Goal: Check status: Check status

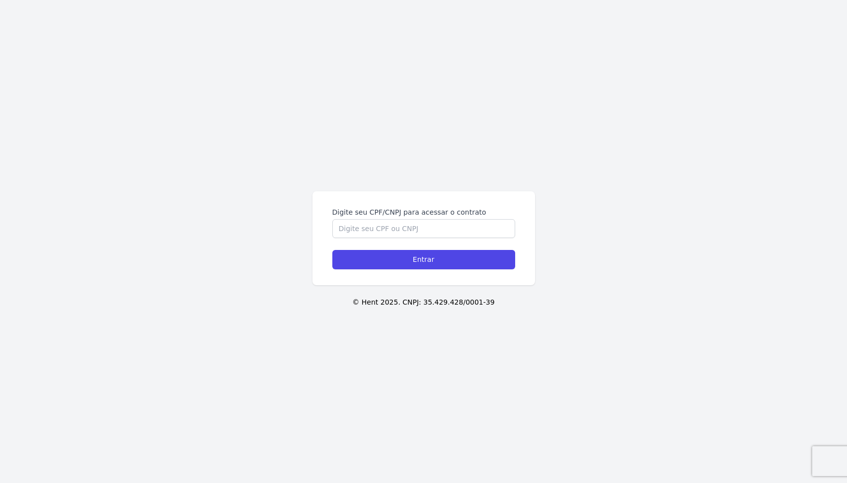
click at [348, 215] on label "Digite seu CPF/CNPJ para acessar o contrato" at bounding box center [423, 212] width 183 height 10
click at [348, 219] on input "Digite seu CPF/CNPJ para acessar o contrato" at bounding box center [423, 228] width 183 height 19
click at [349, 225] on input "Digite seu CPF/CNPJ para acessar o contrato" at bounding box center [423, 228] width 183 height 19
type input "14523274754"
click at [332, 250] on input "Entrar" at bounding box center [423, 259] width 183 height 19
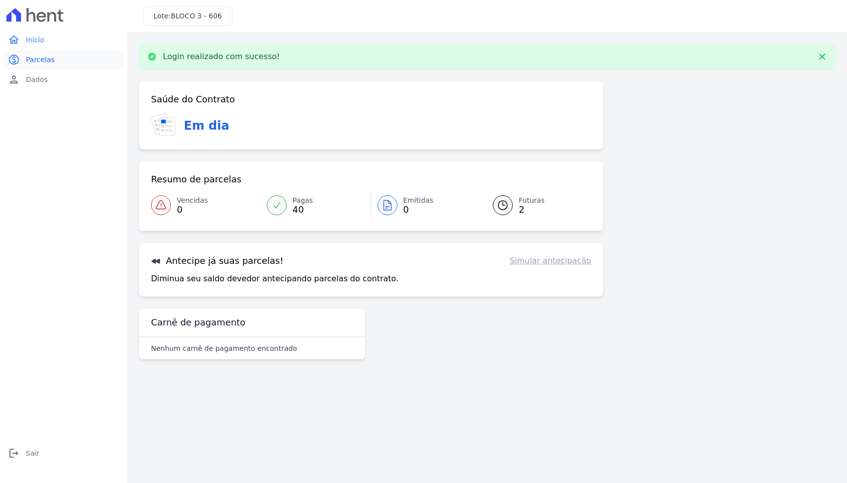
click at [51, 56] on span "Parcelas" at bounding box center [40, 60] width 29 height 10
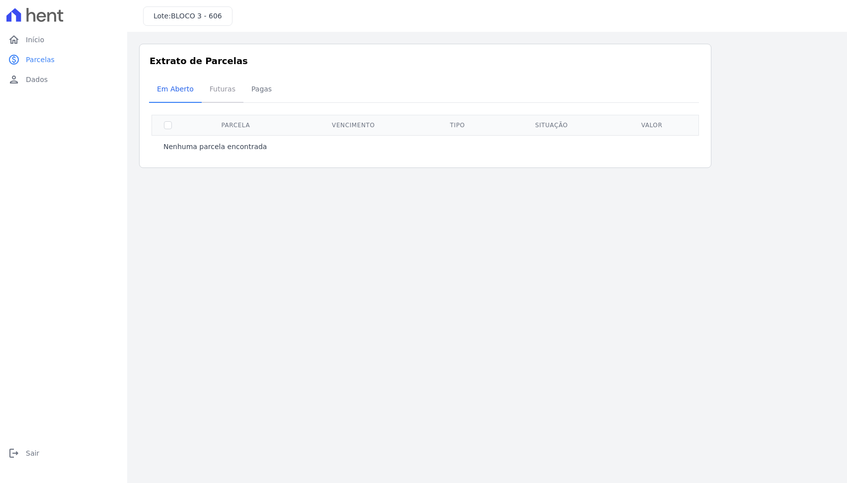
click at [207, 87] on span "Futuras" at bounding box center [223, 89] width 38 height 20
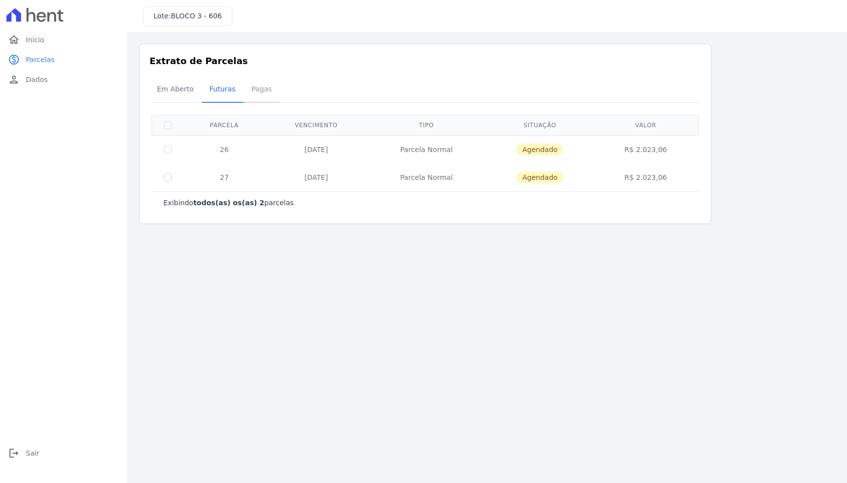
click at [262, 92] on span "Pagas" at bounding box center [261, 89] width 32 height 20
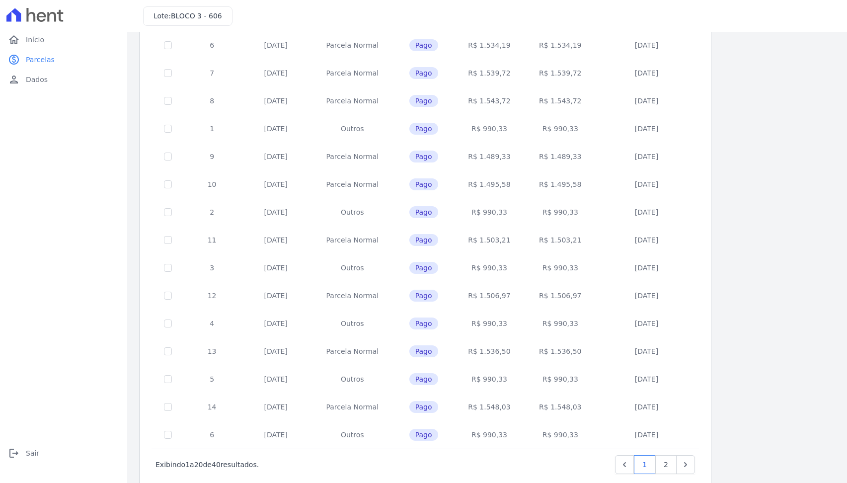
scroll to position [267, 0]
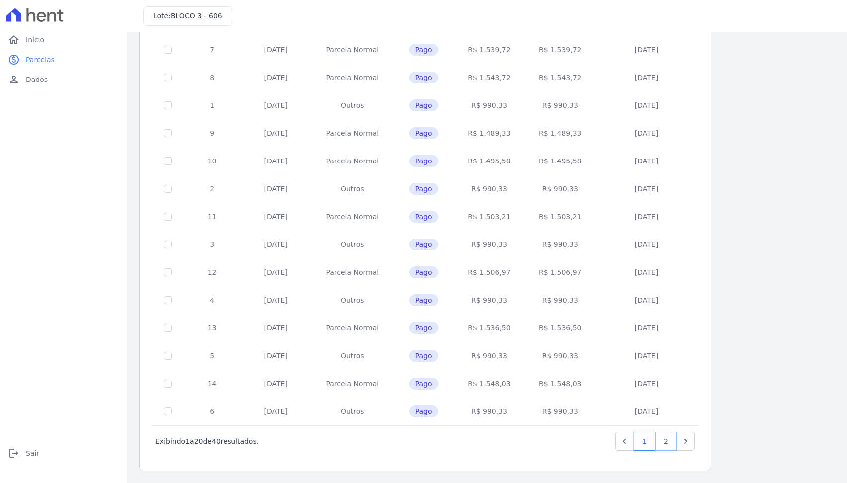
click at [666, 439] on link "2" at bounding box center [665, 441] width 21 height 19
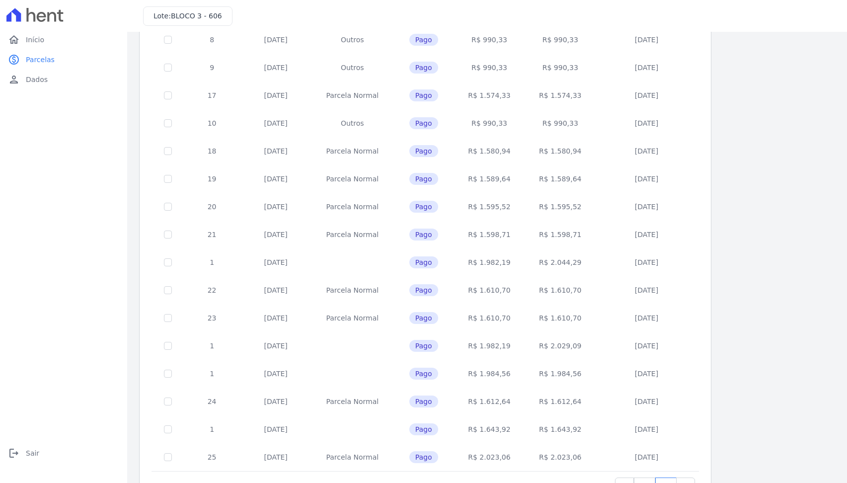
scroll to position [267, 0]
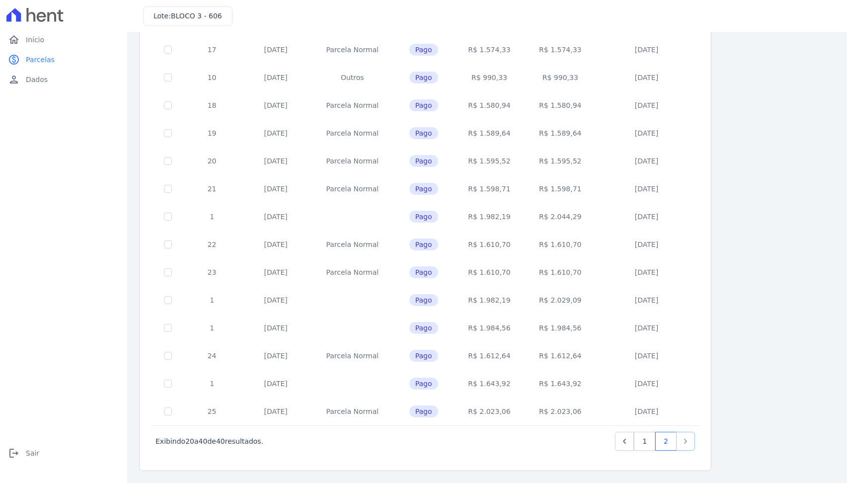
click at [686, 443] on icon "Next" at bounding box center [686, 441] width 10 height 10
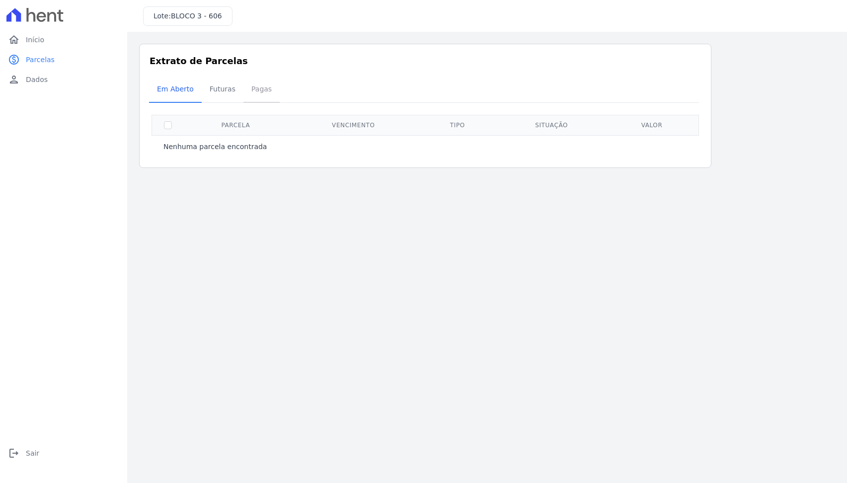
click at [249, 90] on span "Pagas" at bounding box center [261, 89] width 32 height 20
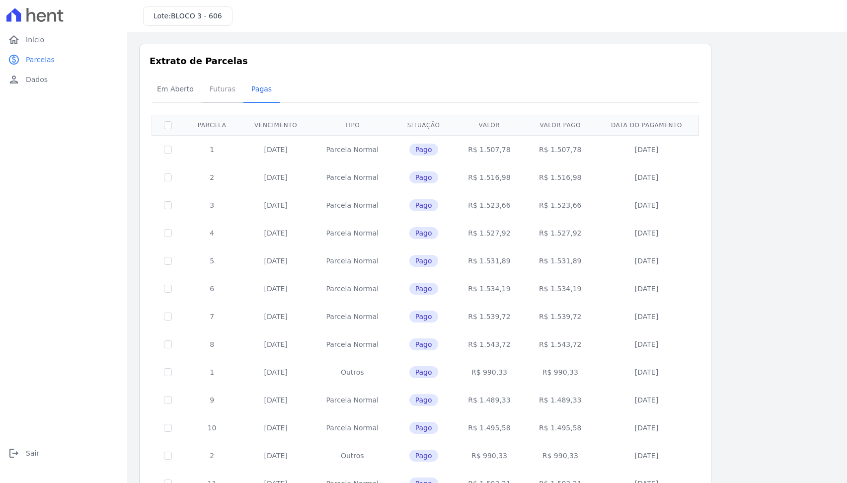
click at [226, 87] on span "Futuras" at bounding box center [223, 89] width 38 height 20
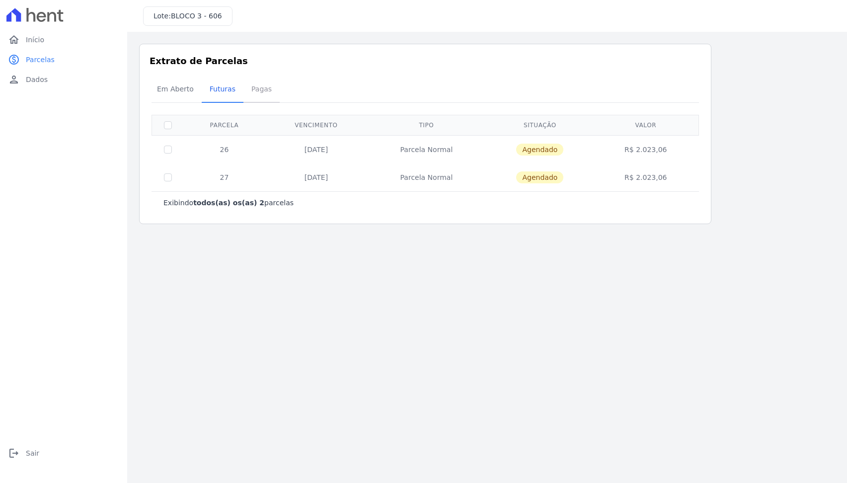
click at [260, 94] on span "Pagas" at bounding box center [261, 89] width 32 height 20
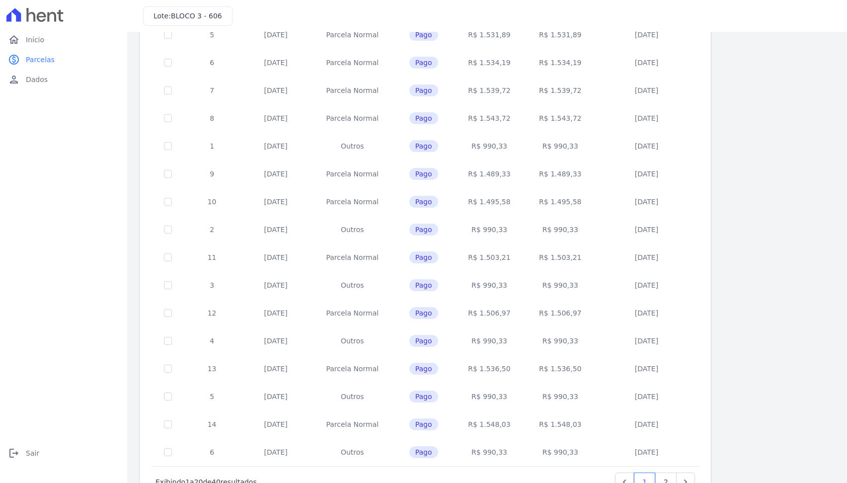
scroll to position [267, 0]
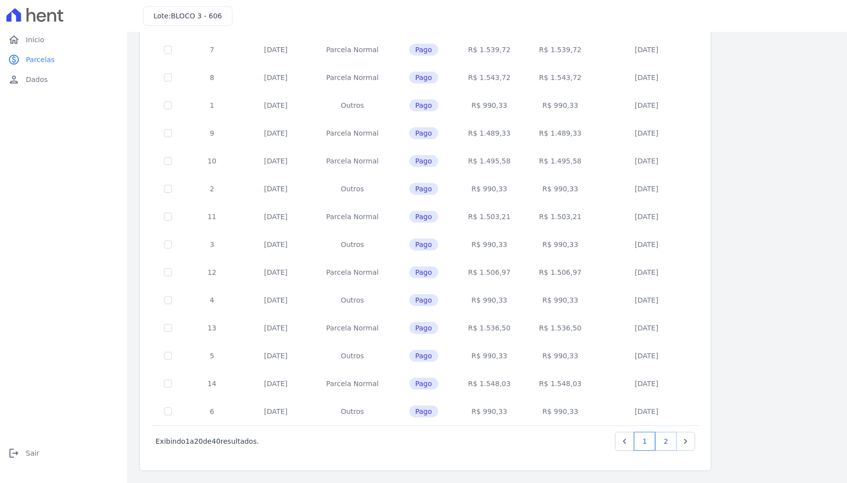
click at [672, 440] on link "2" at bounding box center [665, 441] width 21 height 19
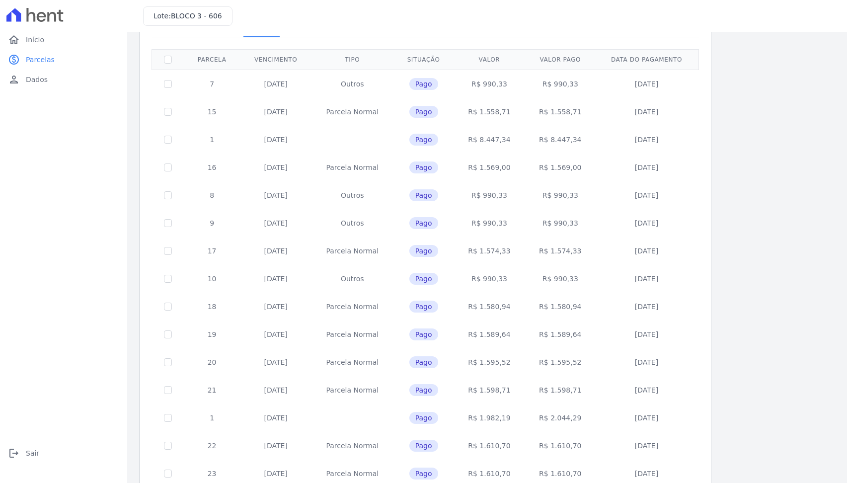
scroll to position [28, 0]
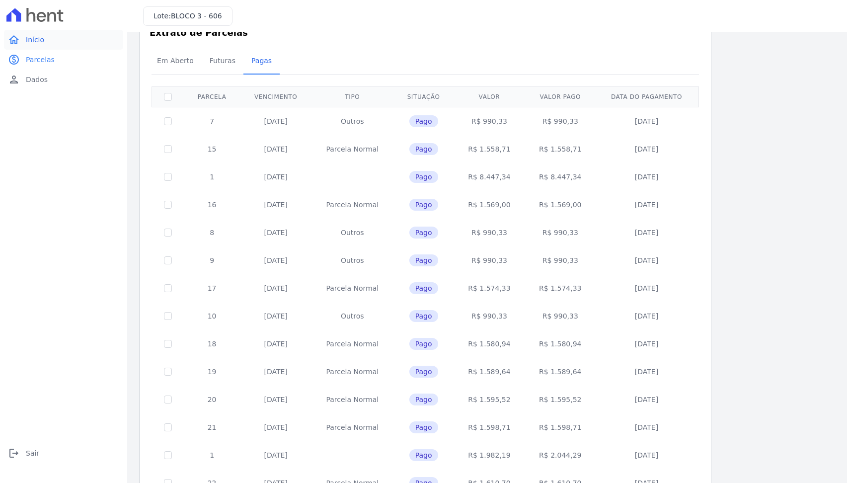
click at [37, 44] on span "Início" at bounding box center [35, 40] width 18 height 10
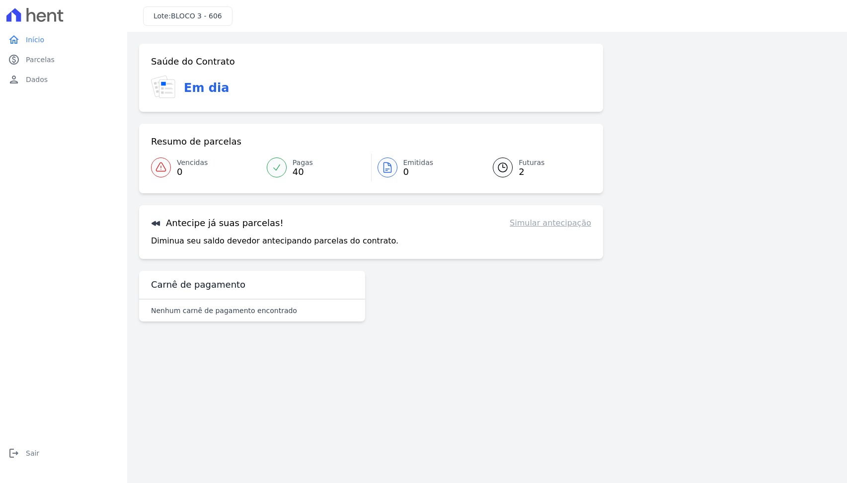
click at [302, 164] on span "Pagas" at bounding box center [303, 163] width 20 height 10
